Goal: Task Accomplishment & Management: Manage account settings

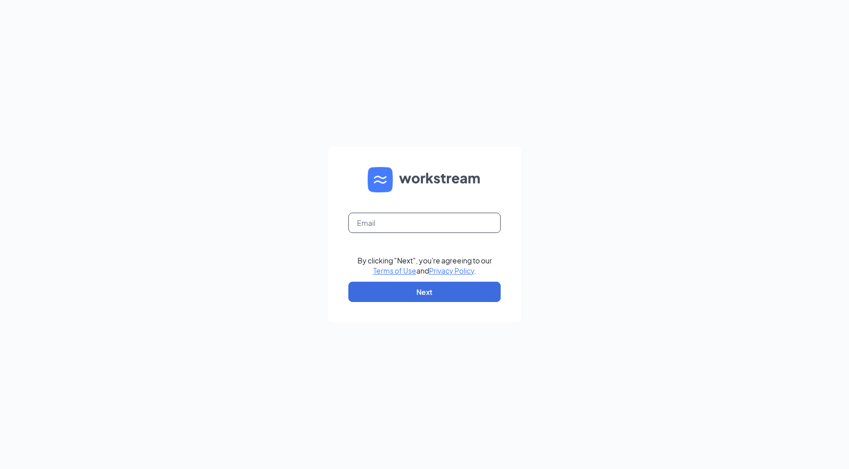
click at [386, 223] on input "text" at bounding box center [424, 223] width 152 height 20
type input "[EMAIL_ADDRESS][DOMAIN_NAME]"
click at [392, 294] on button "Next" at bounding box center [424, 292] width 152 height 20
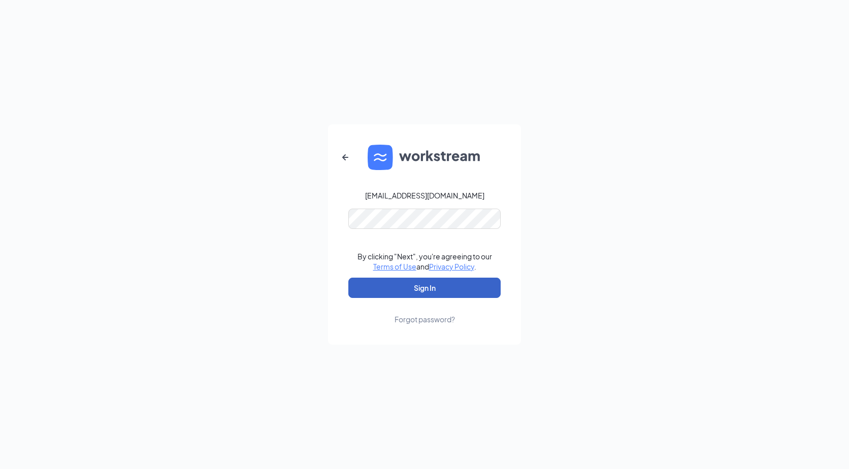
click at [410, 283] on button "Sign In" at bounding box center [424, 288] width 152 height 20
click at [328, 221] on form "[EMAIL_ADDRESS][DOMAIN_NAME] Credential mismatches. By clicking "Next", you're …" at bounding box center [424, 234] width 193 height 220
click at [348, 278] on button "Sign In" at bounding box center [424, 288] width 152 height 20
click at [339, 219] on form "[EMAIL_ADDRESS][DOMAIN_NAME] Credential mismatches. By clicking "Next", you're …" at bounding box center [424, 234] width 193 height 220
click at [383, 289] on button "Sign In" at bounding box center [424, 288] width 152 height 20
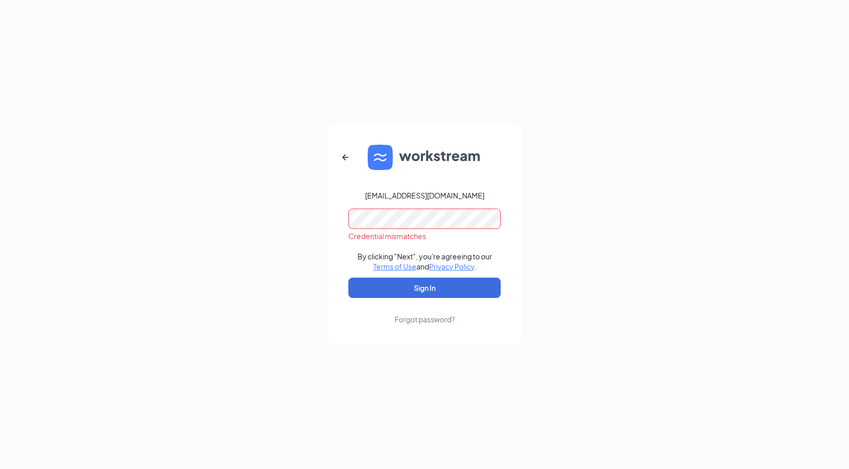
click at [328, 218] on div "[EMAIL_ADDRESS][DOMAIN_NAME] Credential mismatches. By clicking "Next", you're …" at bounding box center [424, 234] width 849 height 469
click at [348, 278] on button "Sign In" at bounding box center [424, 288] width 152 height 20
click at [415, 319] on div "Forgot password?" at bounding box center [425, 319] width 60 height 10
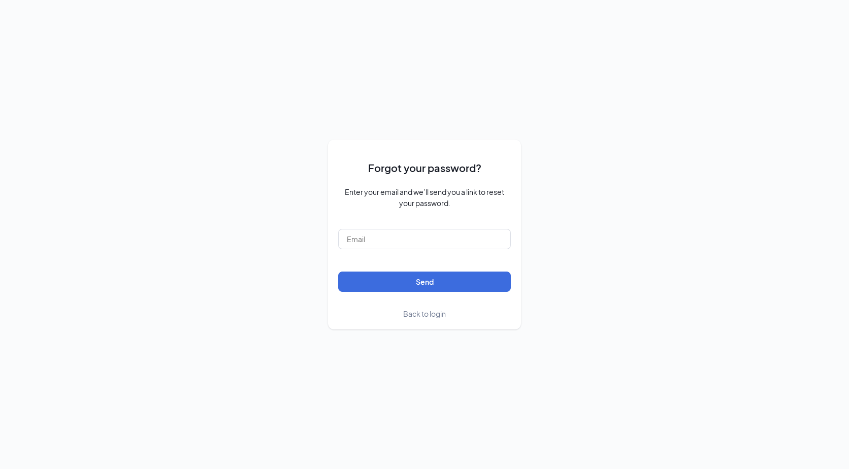
click at [377, 251] on form "Forgot your password? Enter your email and we’ll send you a link to reset your …" at bounding box center [424, 234] width 173 height 169
click at [378, 241] on input "text" at bounding box center [424, 239] width 173 height 20
type input "[EMAIL_ADDRESS][DOMAIN_NAME]"
click at [379, 284] on button "Send" at bounding box center [424, 282] width 173 height 20
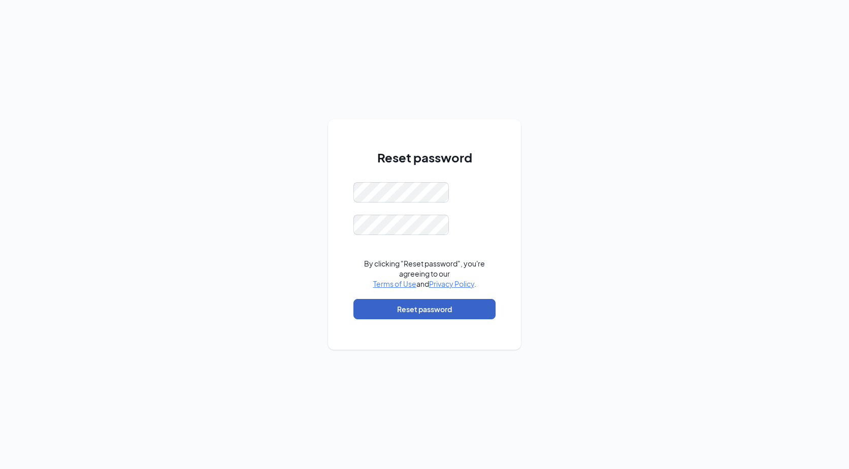
click at [413, 314] on button "Reset password" at bounding box center [425, 309] width 142 height 20
click at [411, 314] on button "Reset password" at bounding box center [425, 309] width 142 height 20
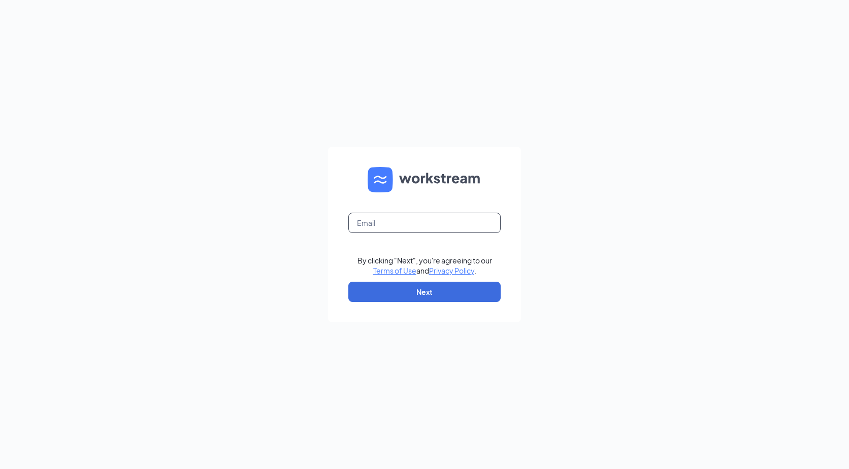
click at [402, 222] on input "text" at bounding box center [424, 223] width 152 height 20
type input "[EMAIL_ADDRESS][DOMAIN_NAME]"
click at [397, 284] on button "Next" at bounding box center [424, 292] width 152 height 20
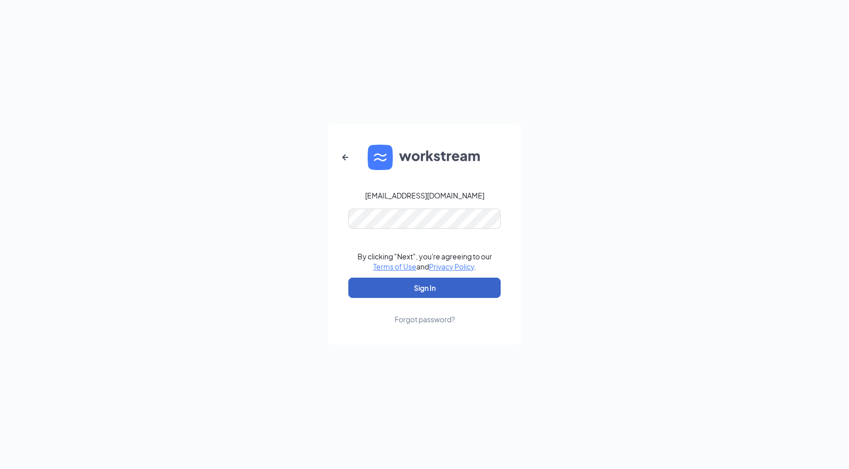
click at [427, 283] on button "Sign In" at bounding box center [424, 288] width 152 height 20
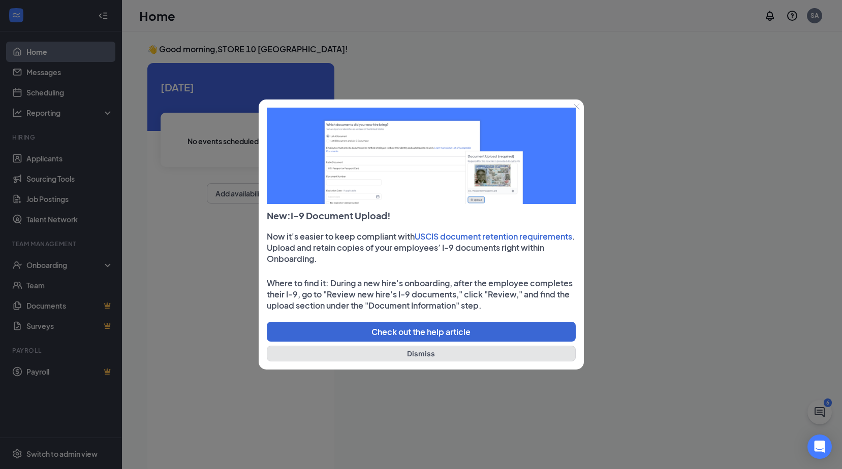
click at [422, 358] on button "Dismiss" at bounding box center [421, 354] width 309 height 16
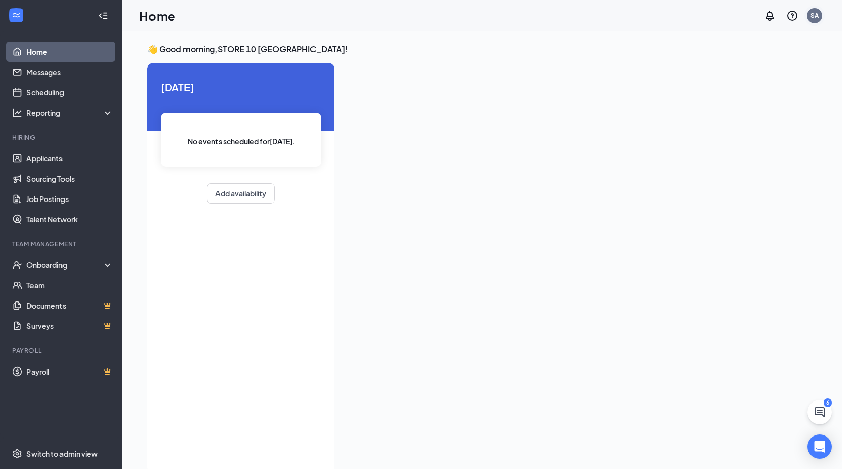
click at [815, 19] on div "SA" at bounding box center [814, 15] width 8 height 9
click at [610, 94] on div at bounding box center [579, 265] width 474 height 404
